Goal: Find specific page/section: Find specific page/section

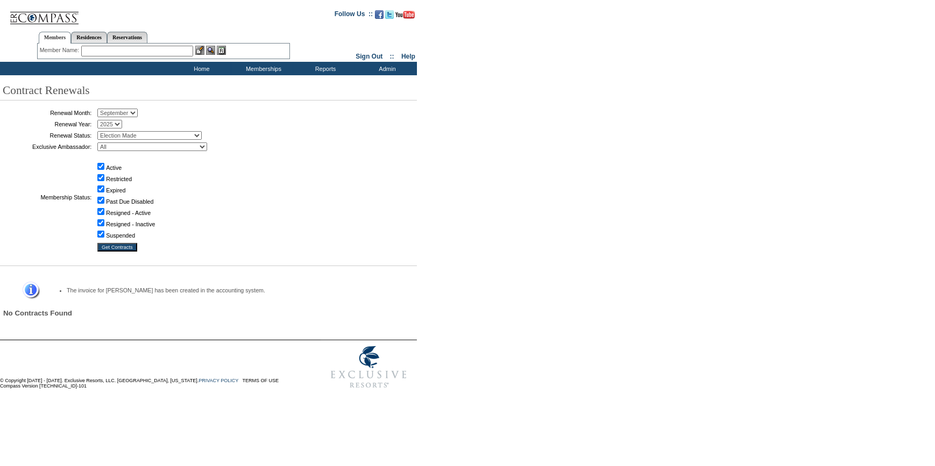
click at [167, 53] on input "text" at bounding box center [137, 51] width 112 height 11
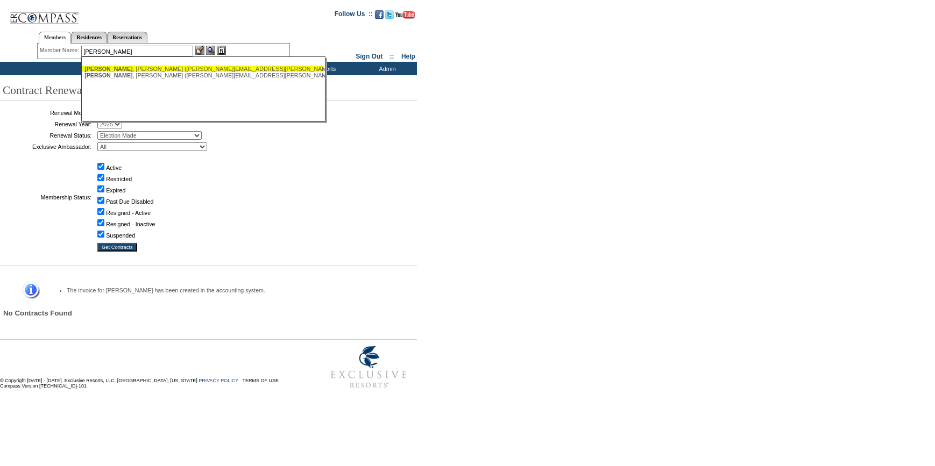
click at [141, 69] on div "[PERSON_NAME] ([PERSON_NAME][EMAIL_ADDRESS][PERSON_NAME][DOMAIN_NAME])" at bounding box center [202, 69] width 237 height 6
type input "[PERSON_NAME] ([PERSON_NAME][EMAIL_ADDRESS][PERSON_NAME][DOMAIN_NAME])"
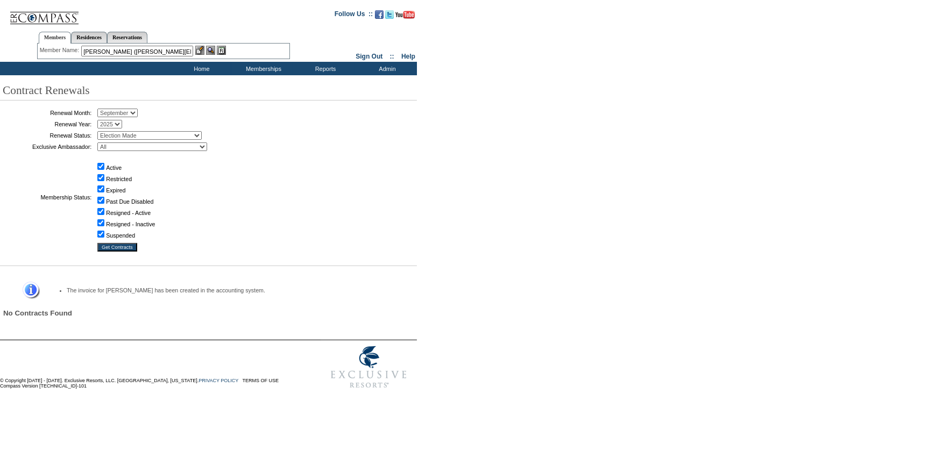
drag, startPoint x: 200, startPoint y: 48, endPoint x: 155, endPoint y: 22, distance: 52.1
click at [200, 48] on img at bounding box center [199, 50] width 9 height 9
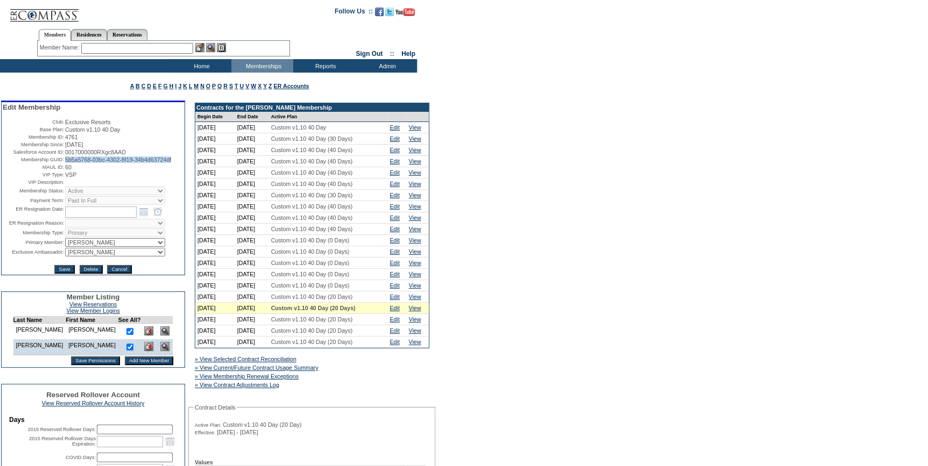
drag, startPoint x: 108, startPoint y: 170, endPoint x: 63, endPoint y: 165, distance: 44.9
click at [65, 163] on td "5b5a5768-03bc-4302-8f19-34b4d63724df" at bounding box center [124, 160] width 118 height 6
copy span "5b5a5768-03bc-4302-8f19-34b4d63724df"
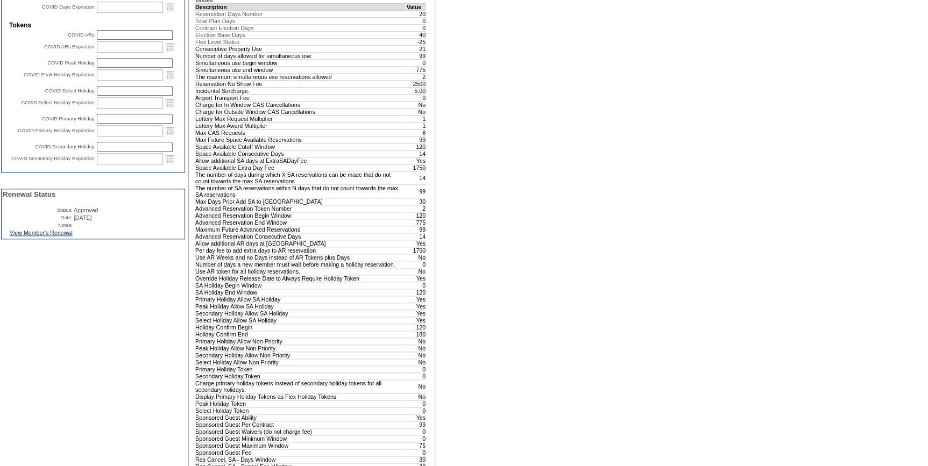
scroll to position [489, 0]
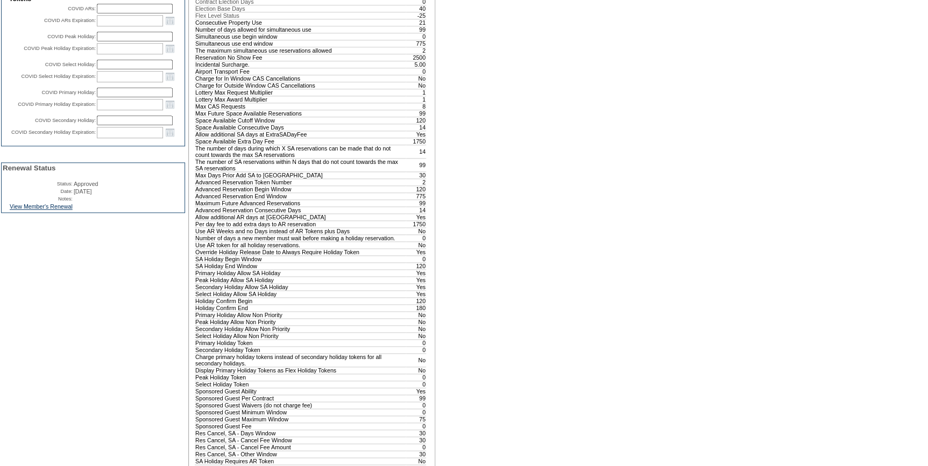
drag, startPoint x: 64, startPoint y: 232, endPoint x: 111, endPoint y: 224, distance: 47.6
click at [64, 210] on link "View Member's Renewal" at bounding box center [41, 206] width 63 height 6
